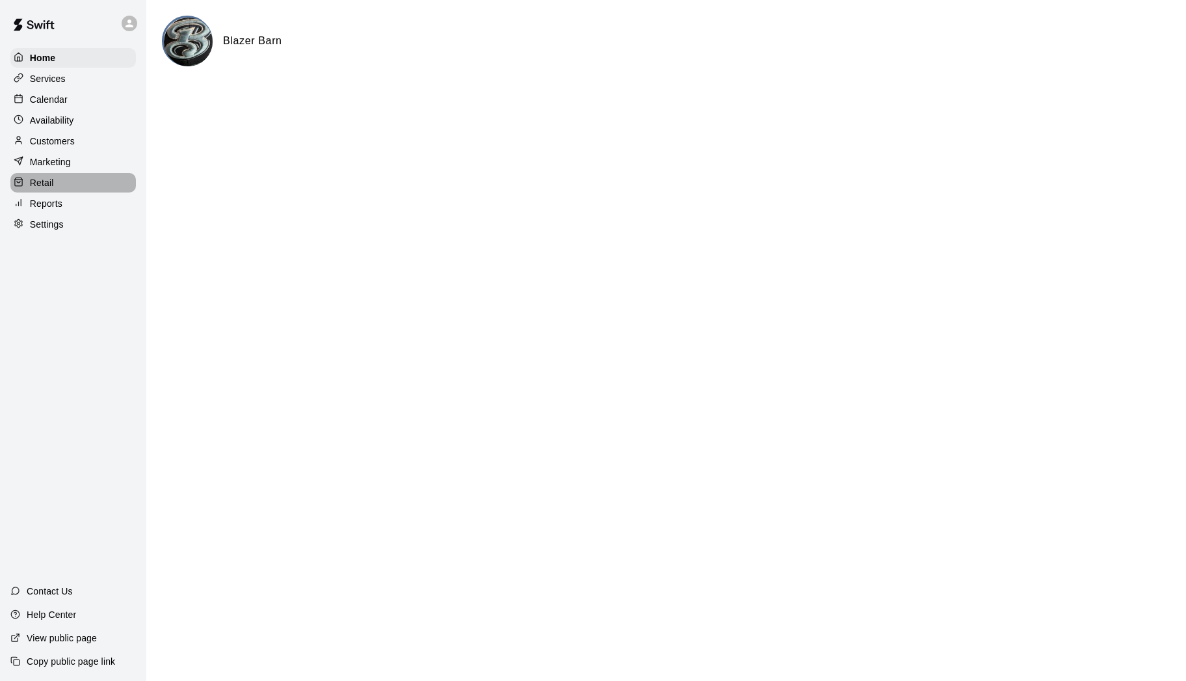
click at [44, 183] on p "Retail" at bounding box center [42, 182] width 24 height 13
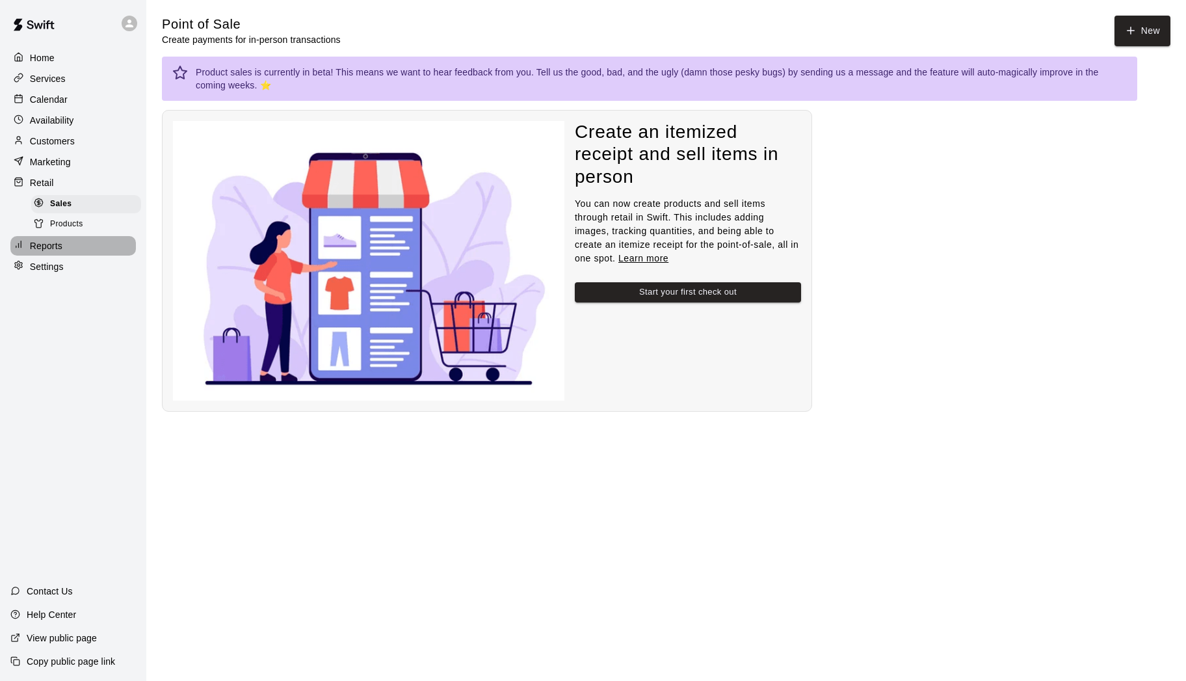
click at [51, 252] on p "Reports" at bounding box center [46, 245] width 33 height 13
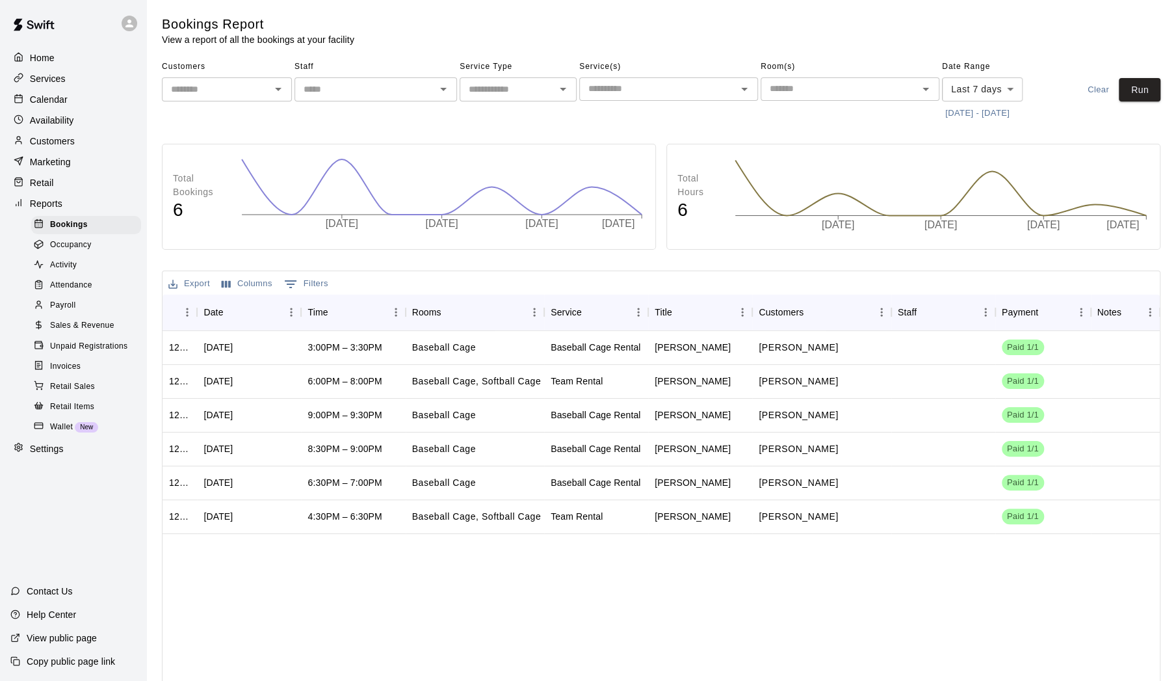
click at [54, 248] on span "Occupancy" at bounding box center [71, 245] width 42 height 13
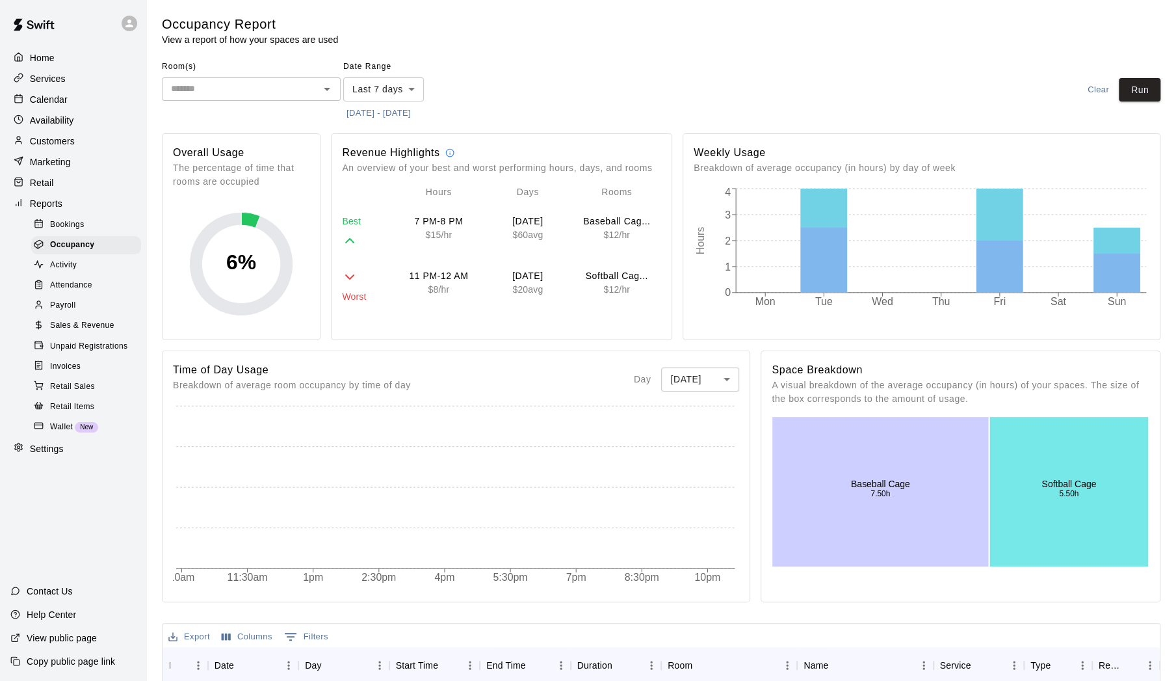
click at [71, 332] on span "Sales & Revenue" at bounding box center [82, 325] width 64 height 13
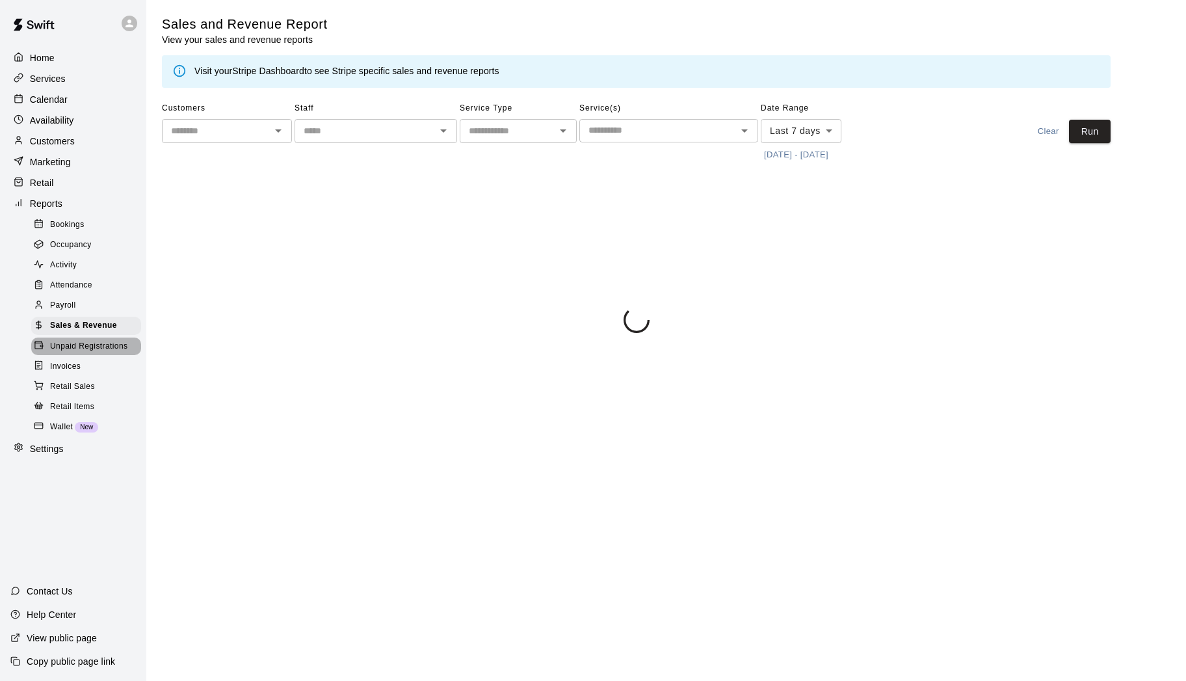
click at [67, 353] on span "Unpaid Registrations" at bounding box center [88, 346] width 77 height 13
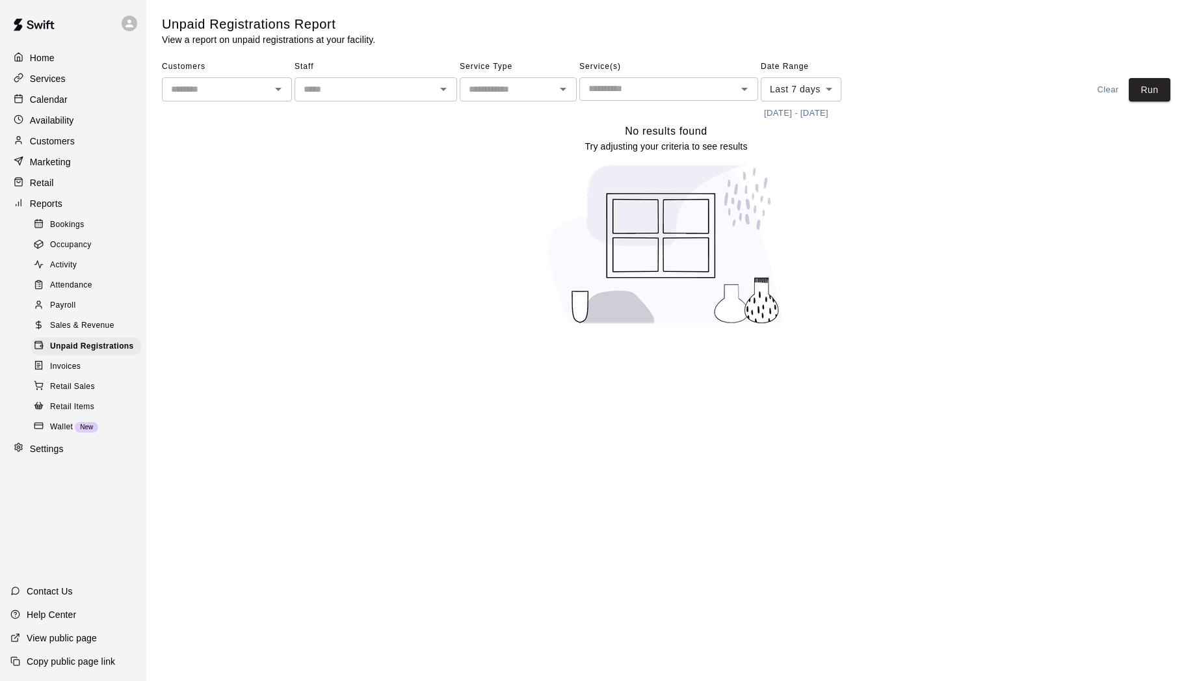
click at [61, 373] on span "Invoices" at bounding box center [65, 366] width 31 height 13
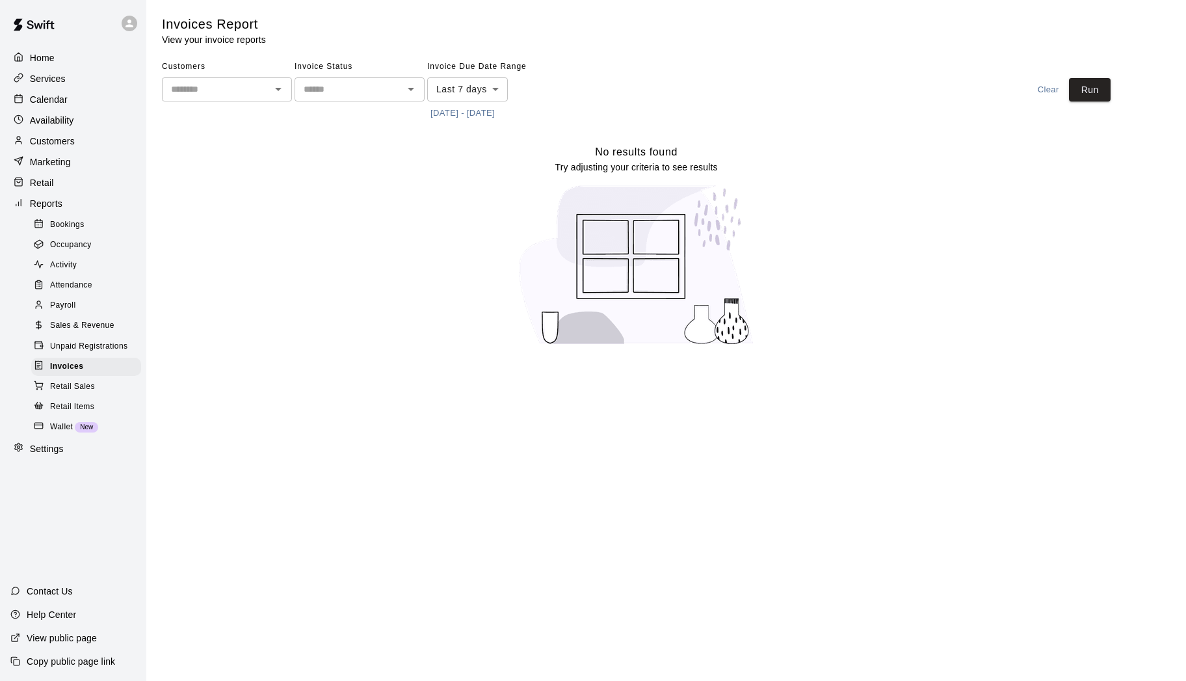
click at [403, 97] on div at bounding box center [410, 89] width 17 height 18
click at [411, 90] on icon "Open" at bounding box center [411, 89] width 7 height 3
click at [216, 178] on div "No results found Try adjusting your criteria to see results" at bounding box center [636, 250] width 948 height 213
click at [62, 393] on span "Retail Sales" at bounding box center [72, 386] width 45 height 13
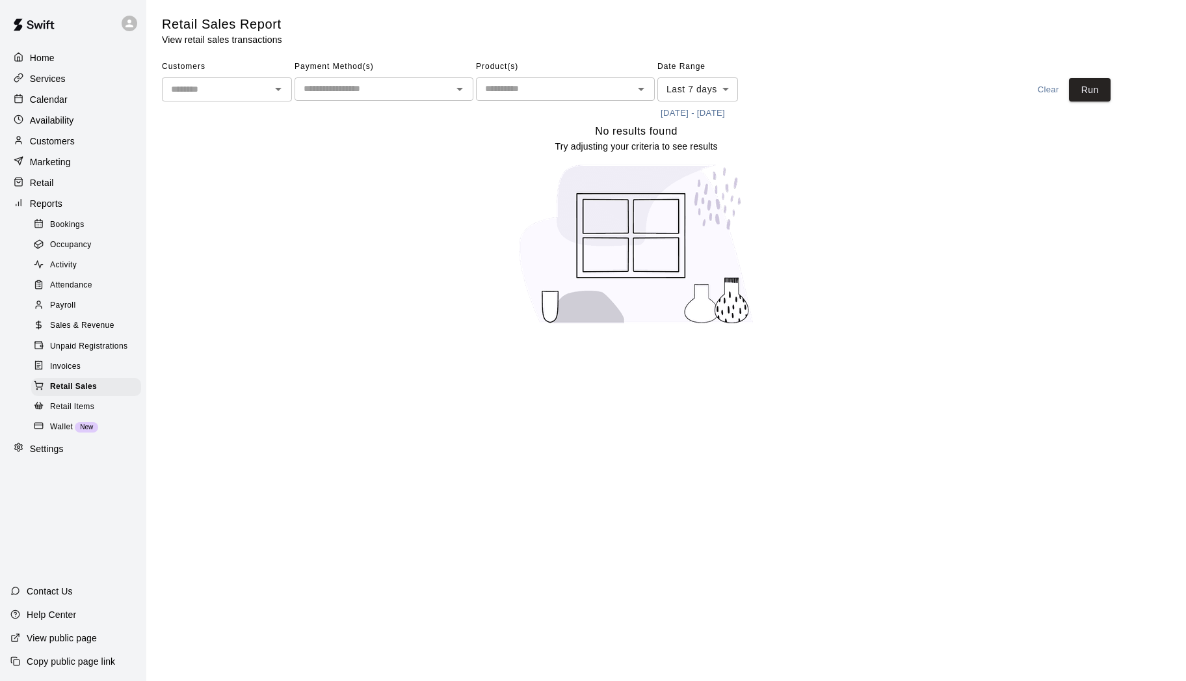
click at [66, 413] on span "Retail Items" at bounding box center [72, 406] width 44 height 13
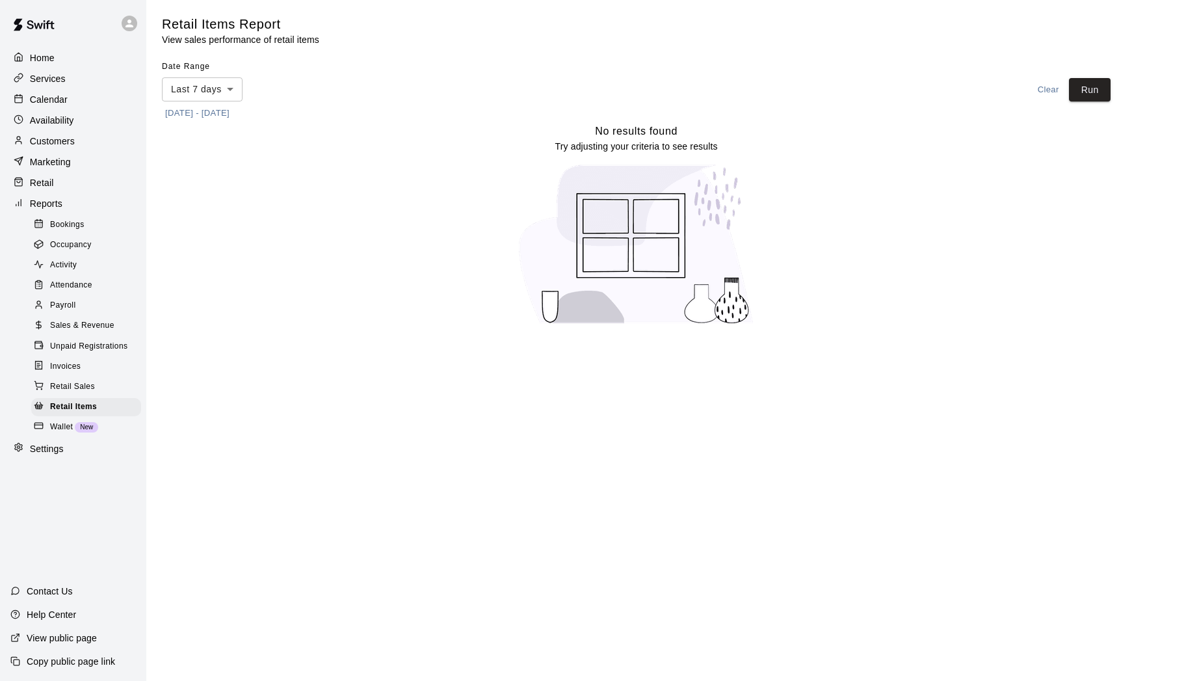
click at [64, 231] on span "Bookings" at bounding box center [67, 224] width 34 height 13
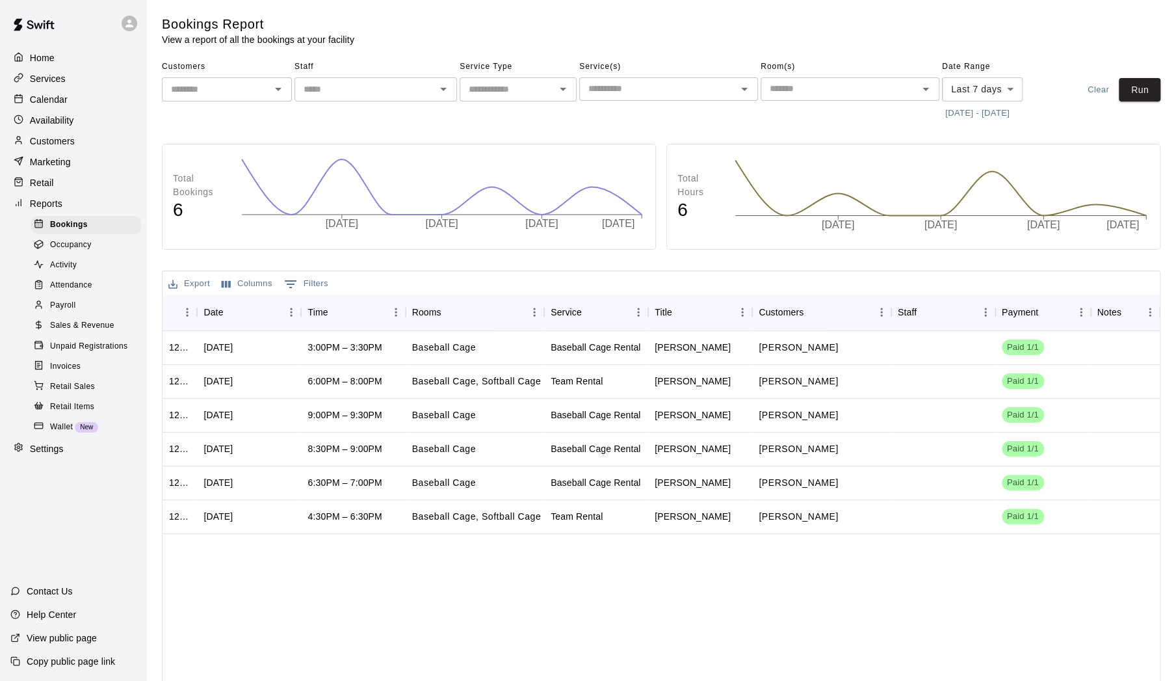
click at [1013, 86] on body "Home Services Calendar Availability Customers Marketing Retail Reports Bookings…" at bounding box center [588, 365] width 1176 height 731
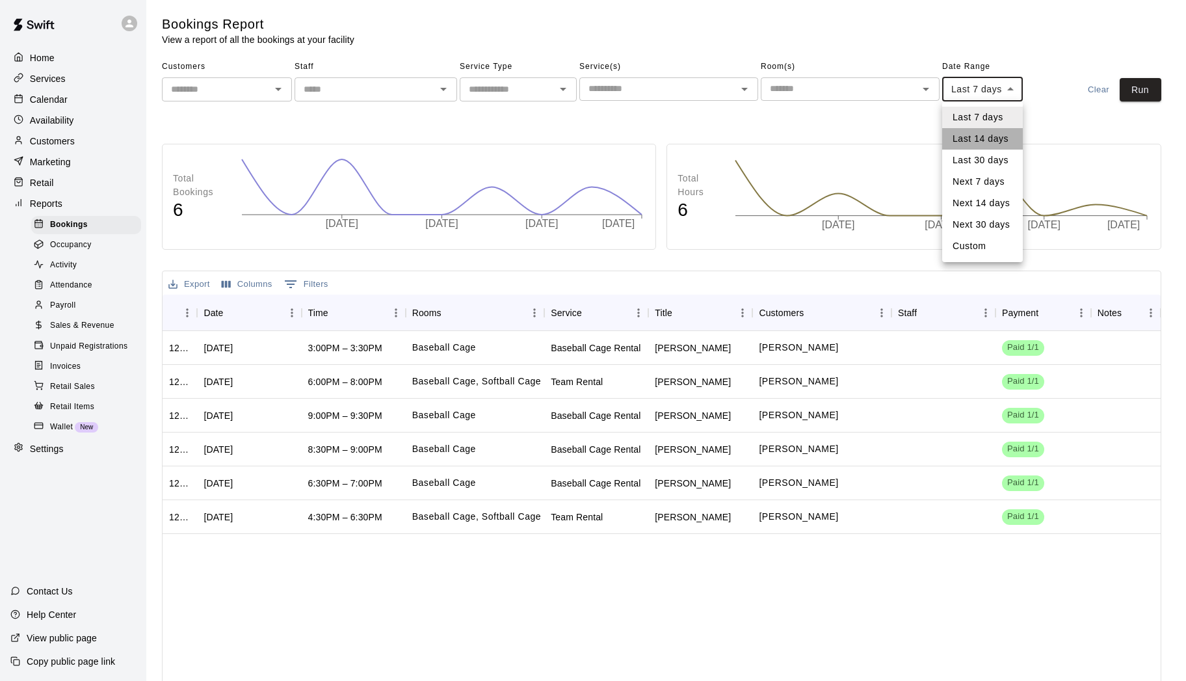
click at [981, 139] on li "Last 14 days" at bounding box center [982, 138] width 81 height 21
type input "******"
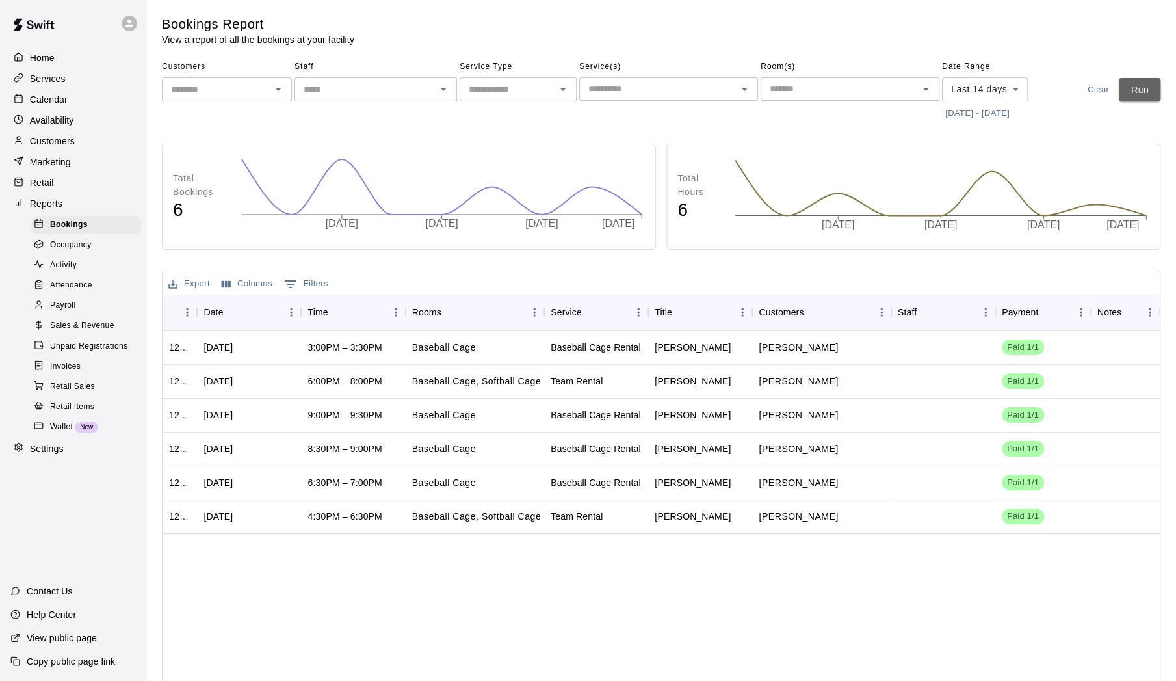
click at [1142, 93] on button "Run" at bounding box center [1140, 90] width 42 height 24
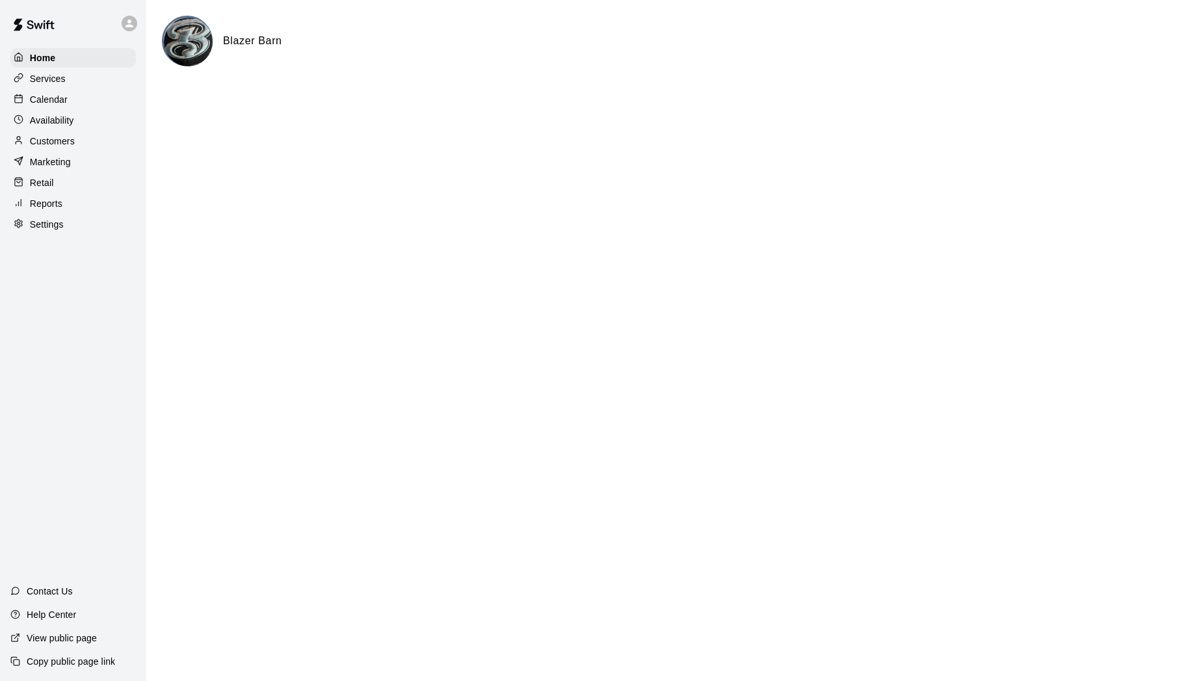
click at [40, 96] on p "Calendar" at bounding box center [49, 99] width 38 height 13
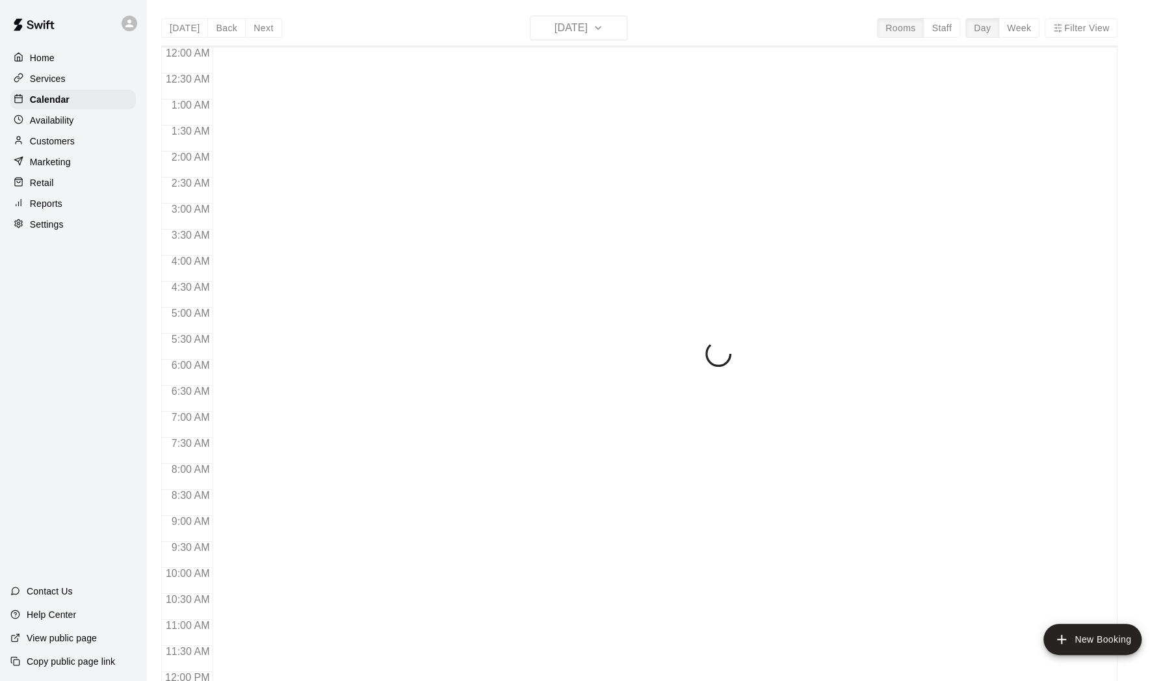
scroll to position [599, 0]
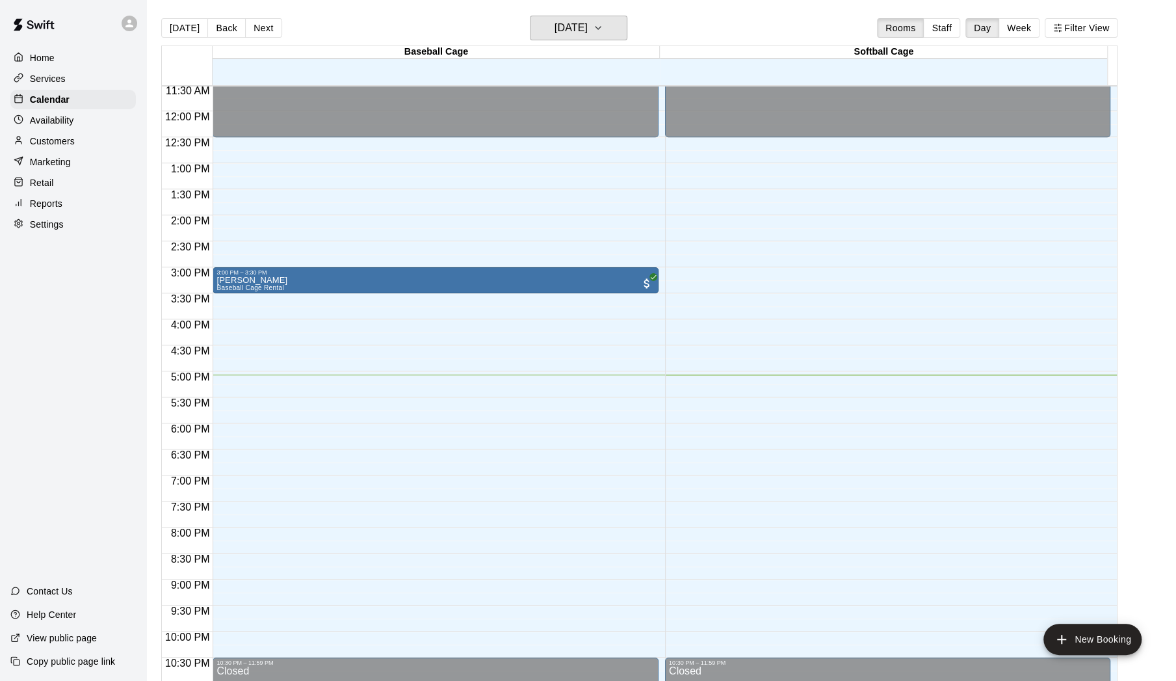
click at [601, 27] on icon "button" at bounding box center [597, 28] width 5 height 3
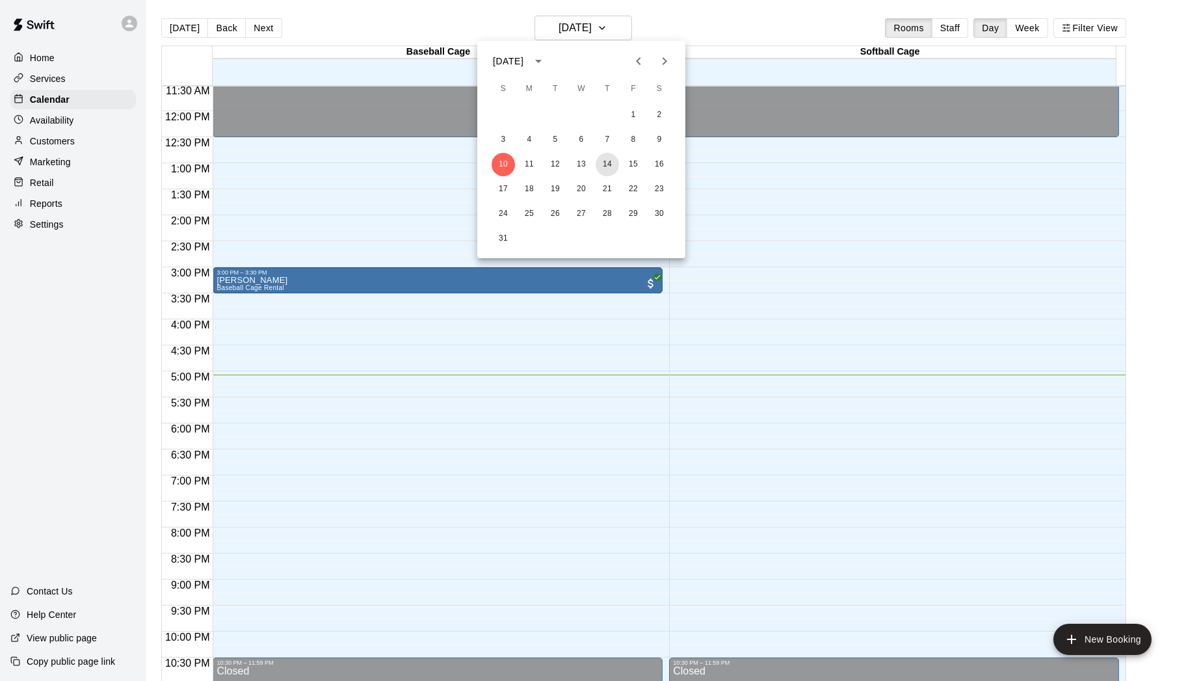
click at [604, 164] on button "14" at bounding box center [606, 164] width 23 height 23
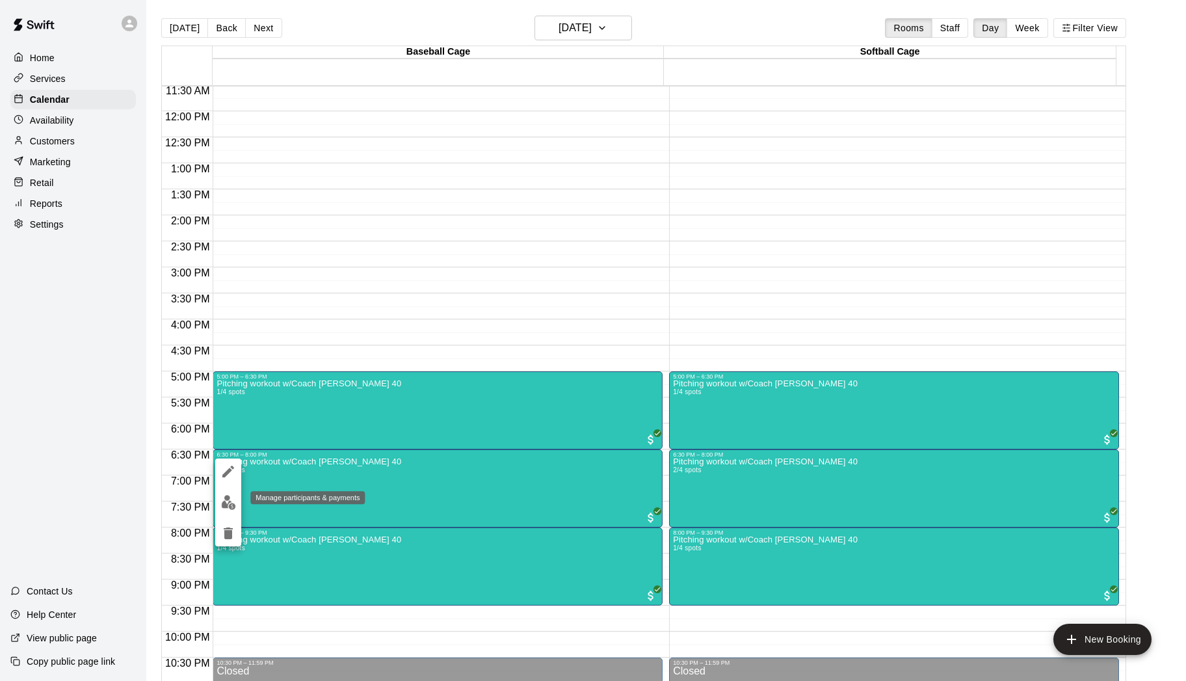
click at [225, 503] on img "edit" at bounding box center [228, 502] width 15 height 15
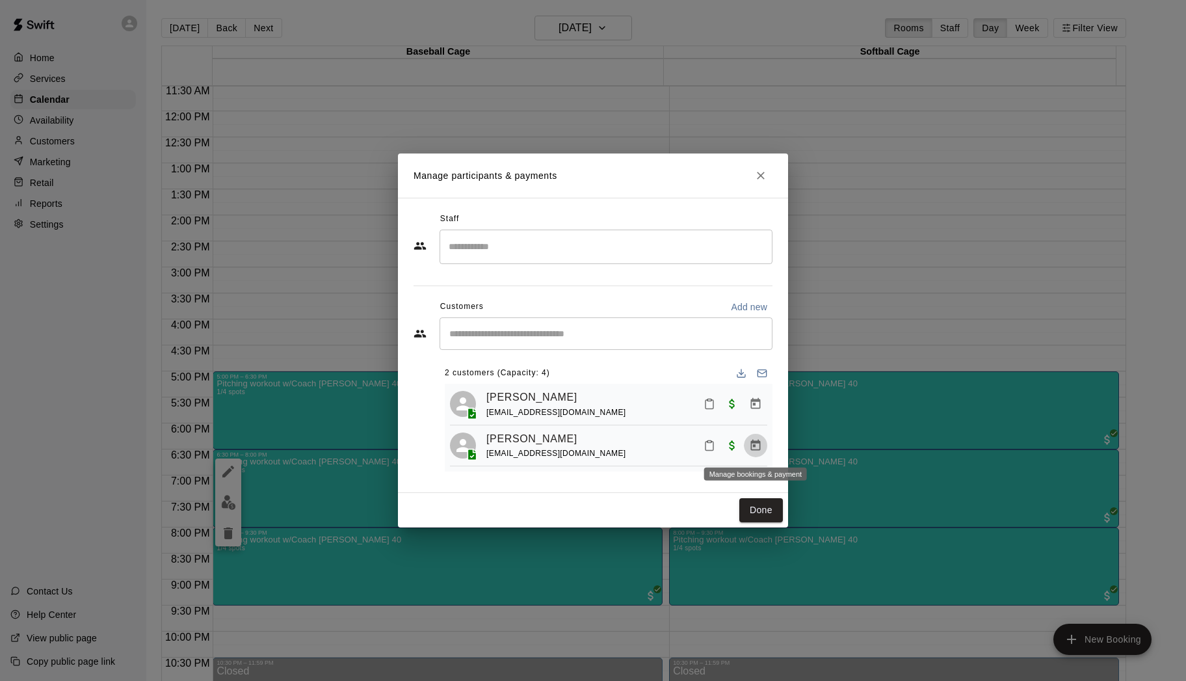
click at [757, 445] on icon "Manage bookings & payment" at bounding box center [755, 445] width 13 height 13
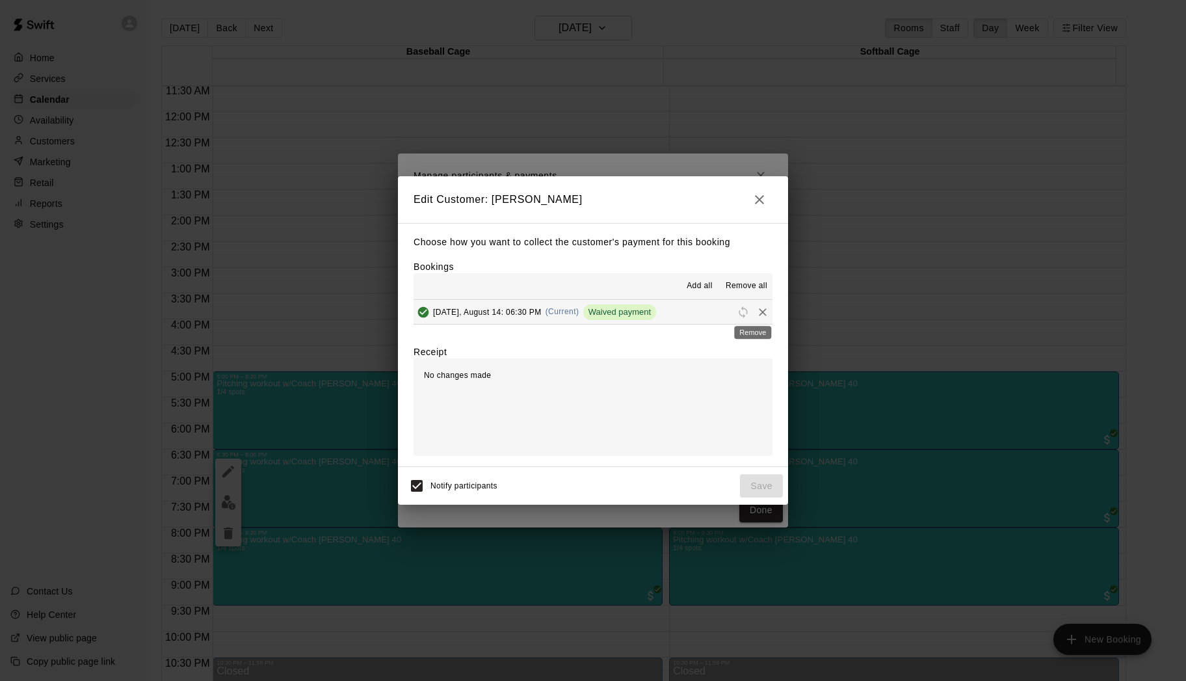
click at [759, 312] on icon "Remove" at bounding box center [763, 312] width 8 height 8
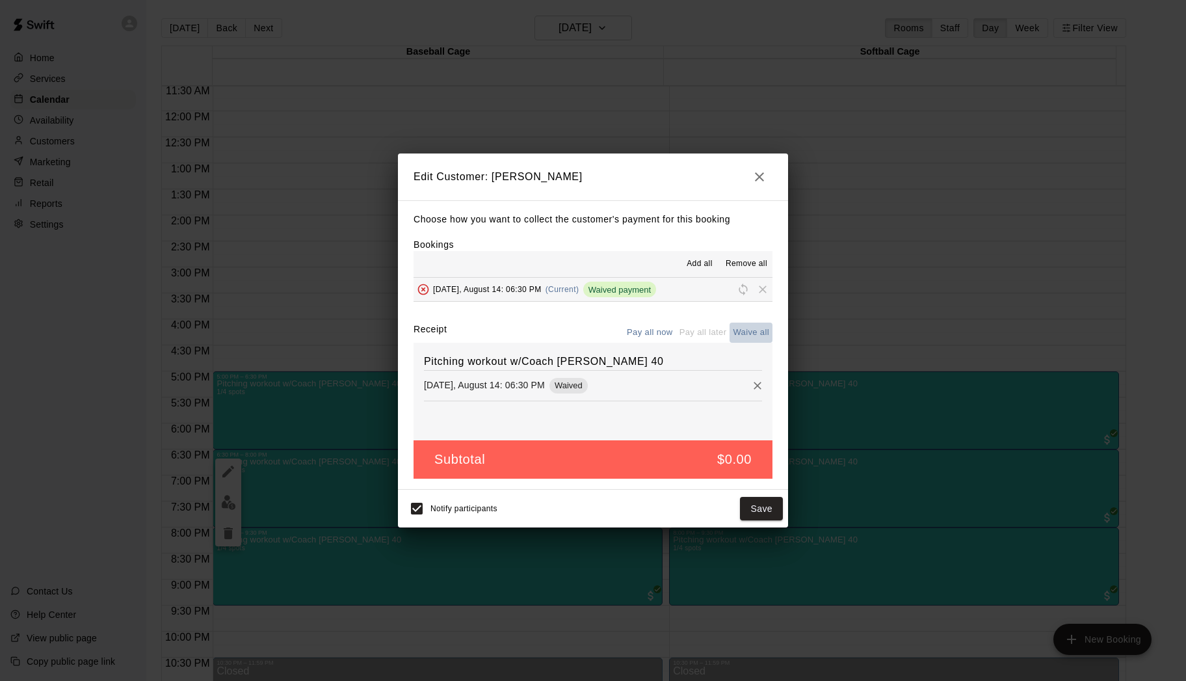
click at [744, 330] on button "Waive all" at bounding box center [750, 332] width 43 height 20
click at [521, 289] on span "Thursday, August 14: 06:30 PM" at bounding box center [487, 289] width 109 height 9
click at [751, 385] on icon "Remove" at bounding box center [757, 385] width 13 height 13
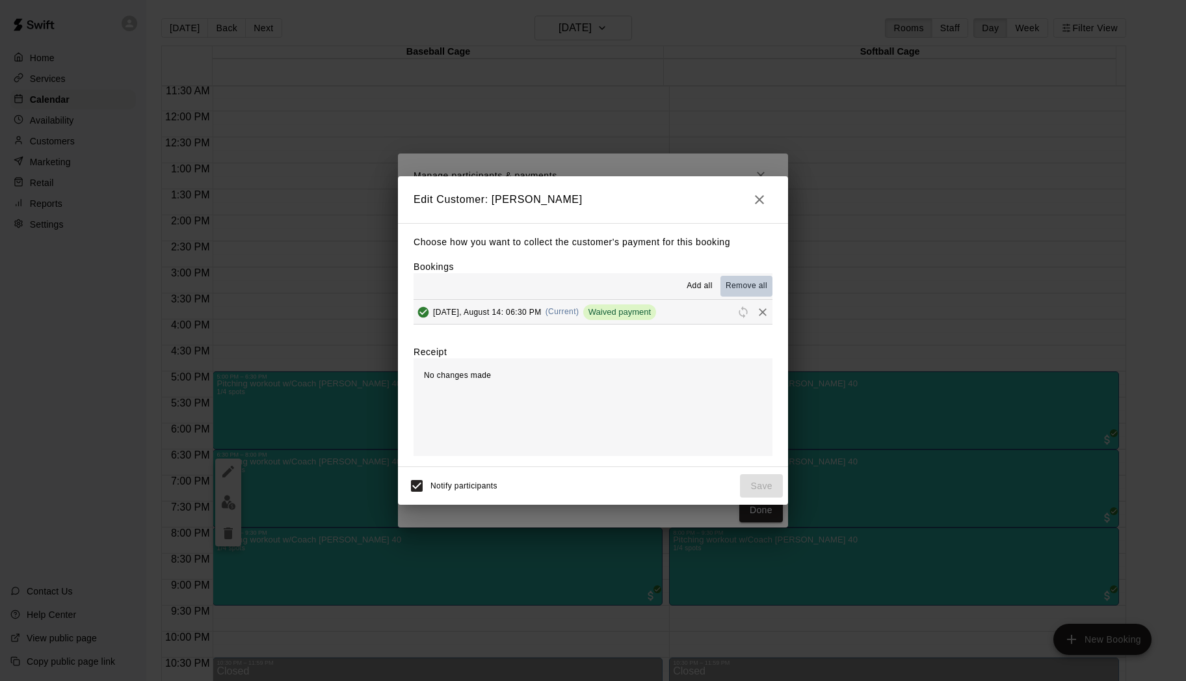
click at [741, 285] on span "Remove all" at bounding box center [746, 286] width 42 height 13
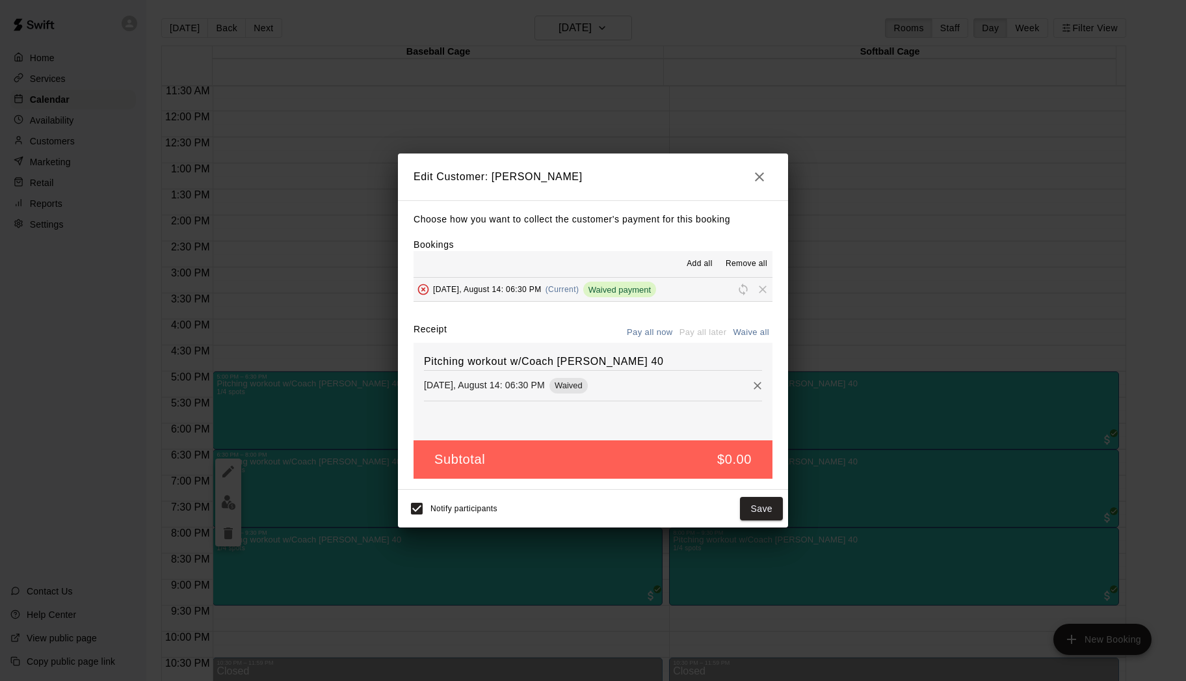
click at [757, 506] on button "Save" at bounding box center [761, 509] width 43 height 24
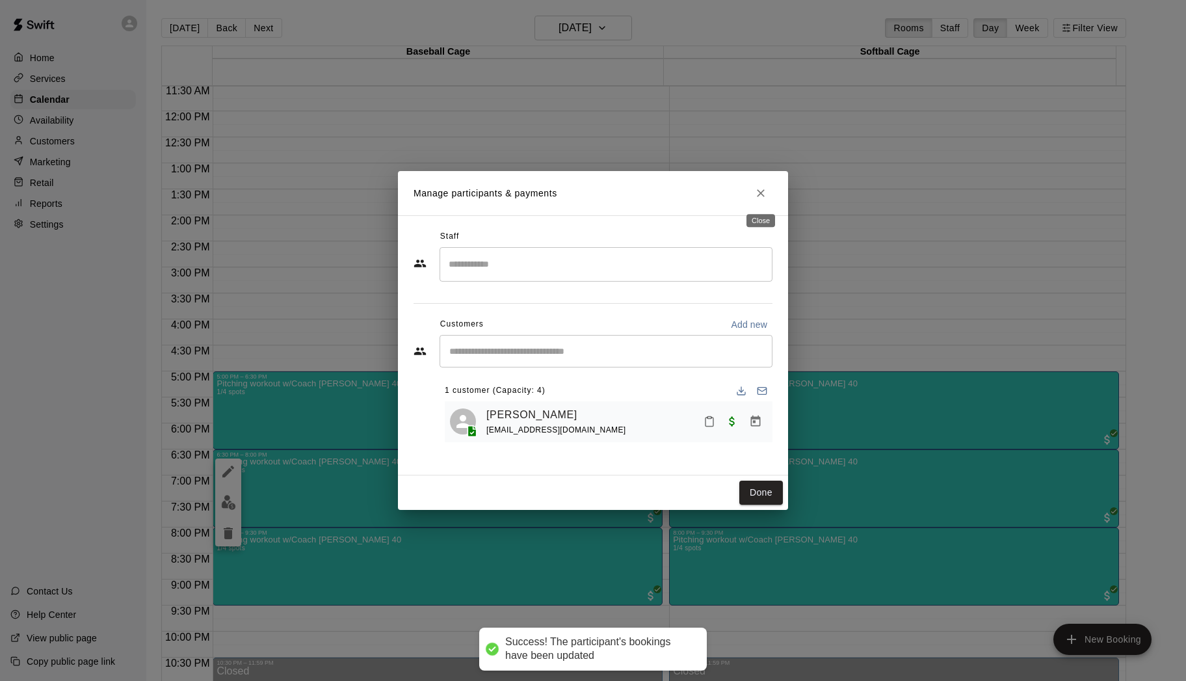
click at [760, 193] on icon "Close" at bounding box center [761, 193] width 8 height 8
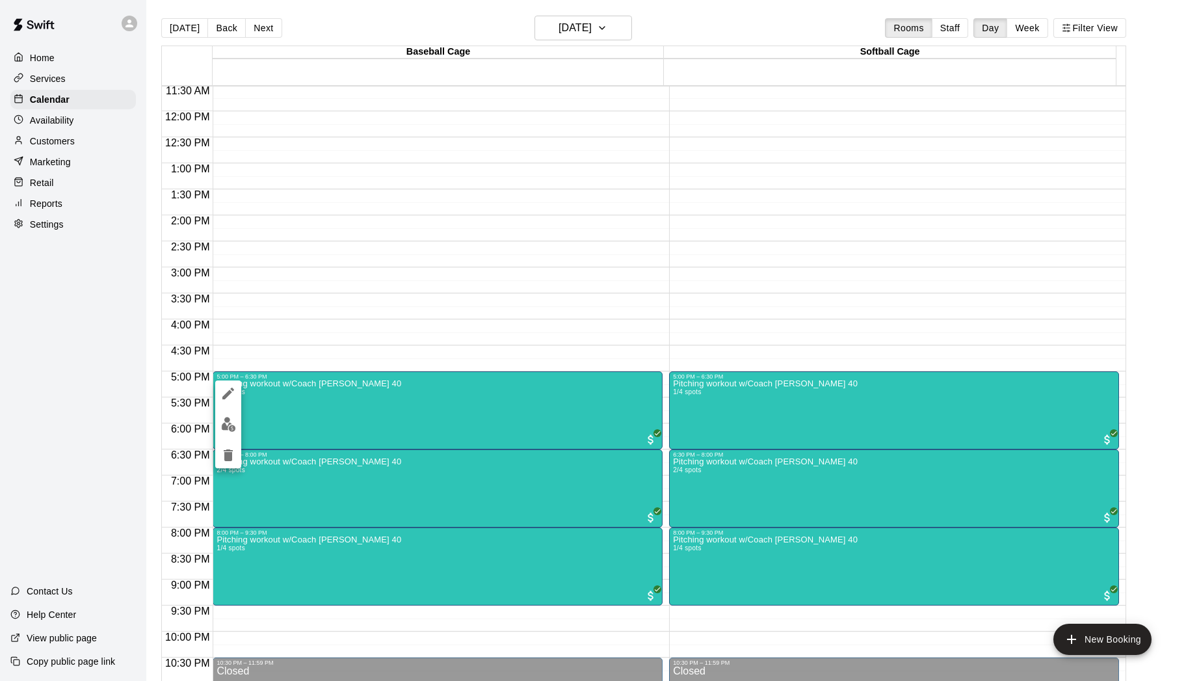
click at [234, 424] on img "edit" at bounding box center [228, 424] width 15 height 15
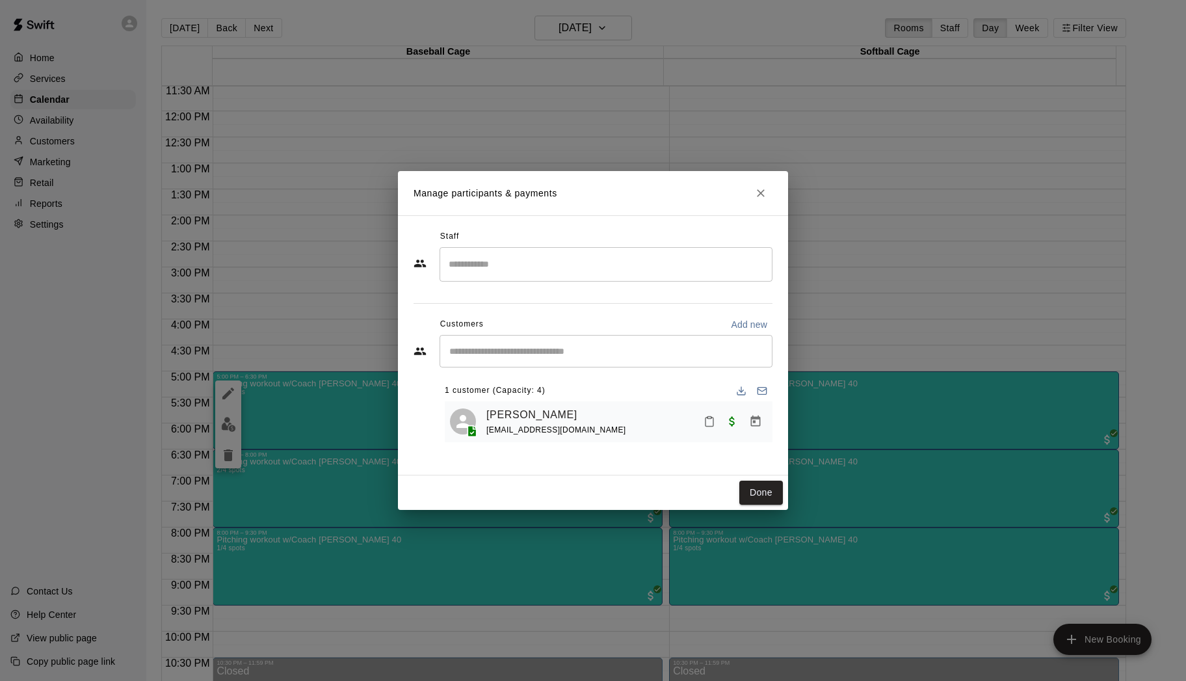
click at [527, 354] on input "Start typing to search customers..." at bounding box center [605, 351] width 321 height 13
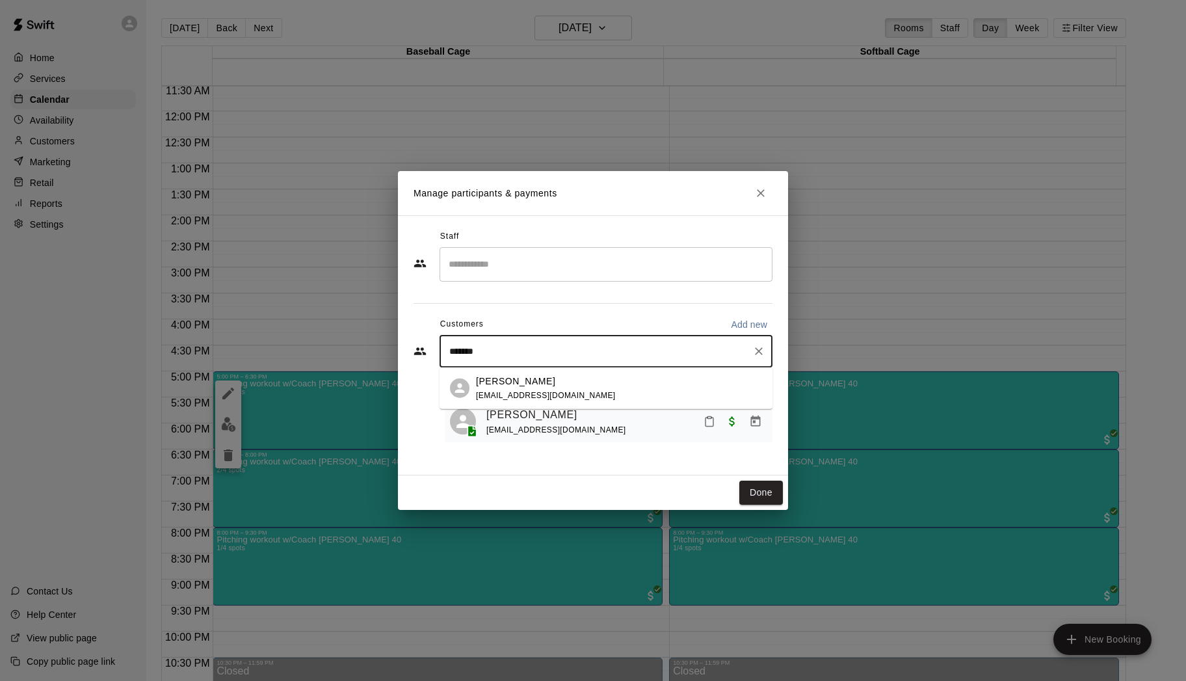
type input "********"
click at [507, 394] on span "lacygroover87@yahoo.com" at bounding box center [546, 394] width 140 height 9
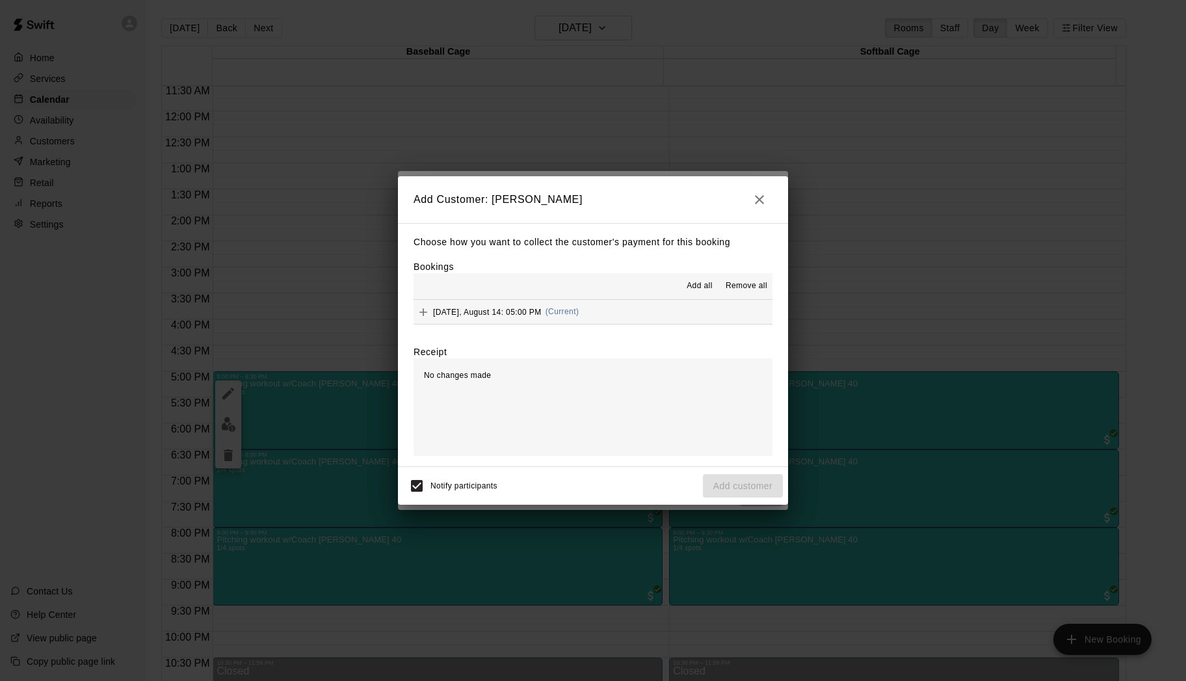
click at [701, 285] on span "Add all" at bounding box center [699, 286] width 26 height 13
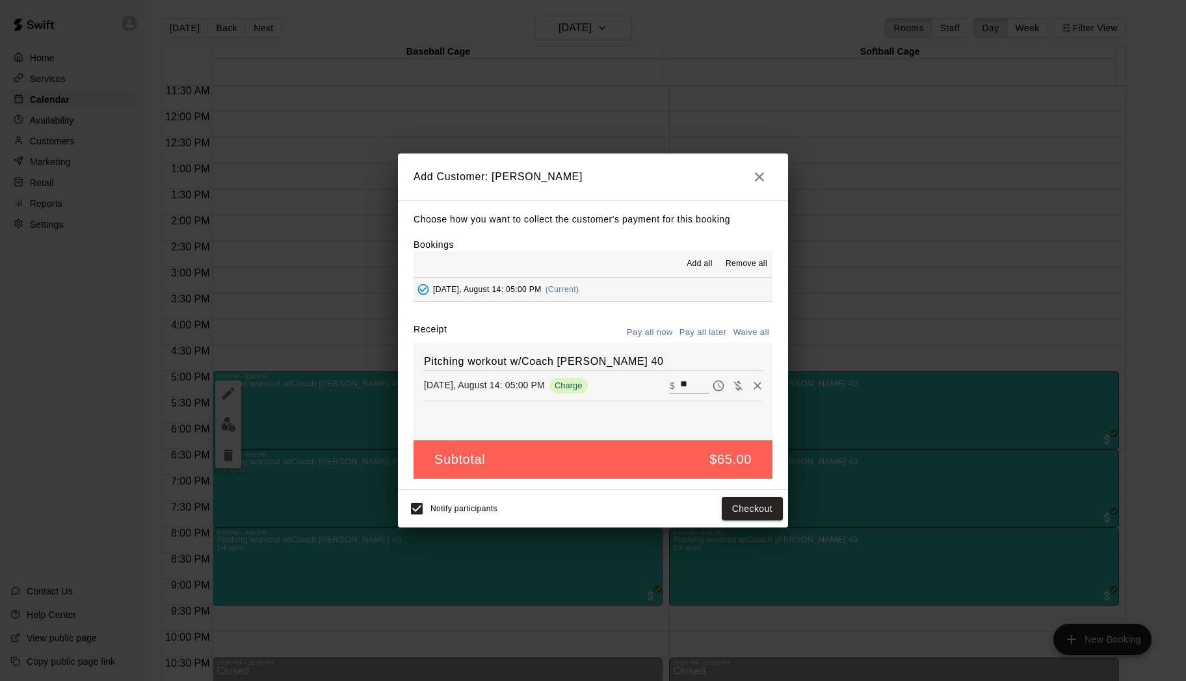
click at [744, 328] on button "Waive all" at bounding box center [750, 332] width 43 height 20
type input "*"
click at [733, 506] on button "Add customer" at bounding box center [743, 509] width 80 height 24
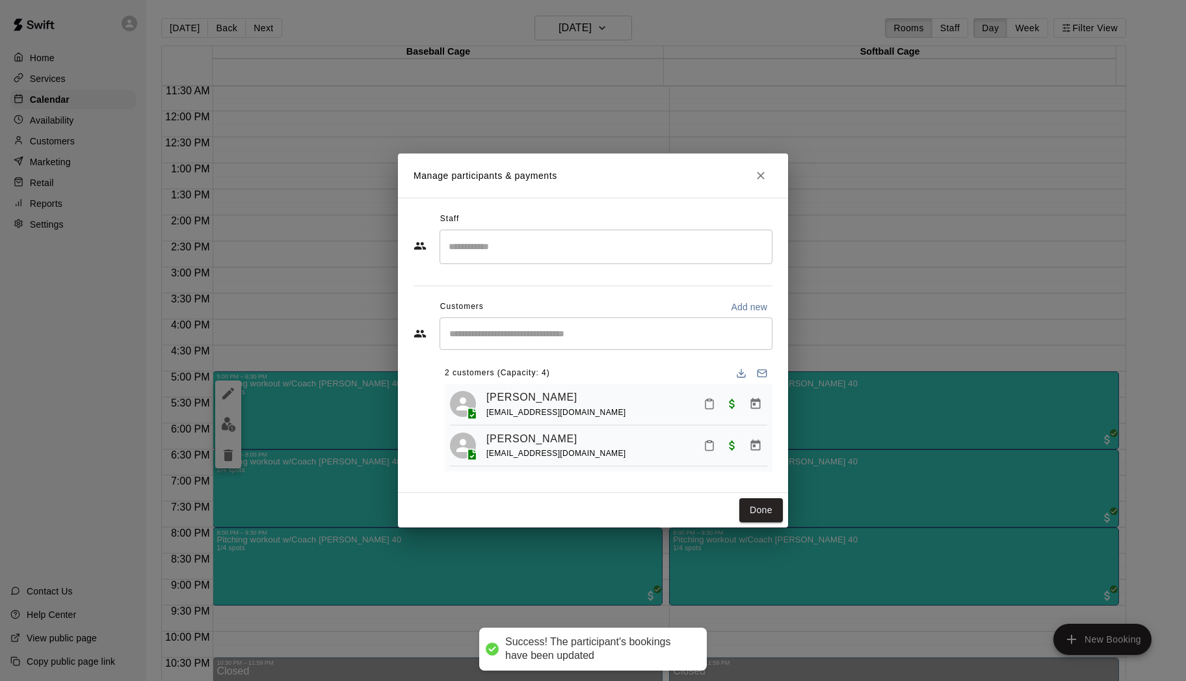
click at [754, 512] on button "Done" at bounding box center [761, 510] width 44 height 24
